Goal: Check status

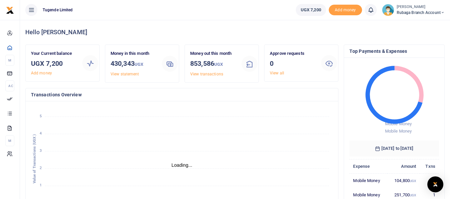
scroll to position [5, 5]
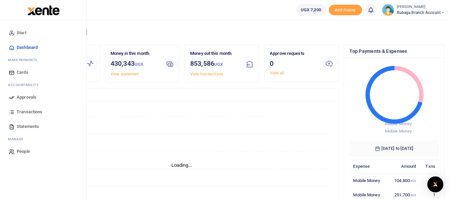
click at [32, 113] on span "Transactions" at bounding box center [30, 112] width 26 height 7
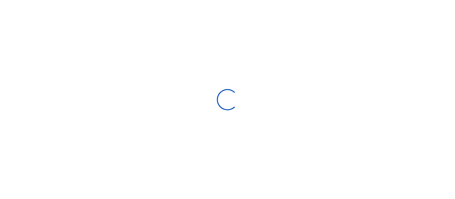
type input "[DATE] - [DATE]"
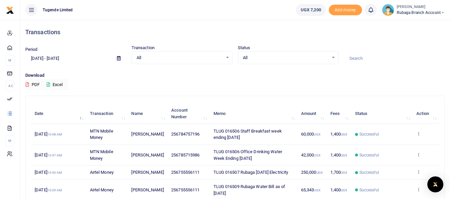
click at [311, 165] on td "42,000 UGX" at bounding box center [311, 155] width 29 height 21
click at [199, 167] on td "256755556111" at bounding box center [188, 173] width 42 height 14
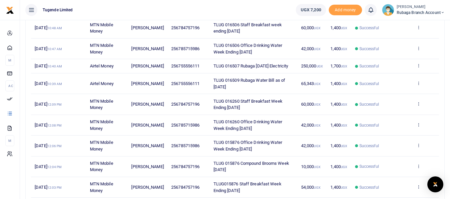
scroll to position [120, 0]
